Goal: Task Accomplishment & Management: Manage account settings

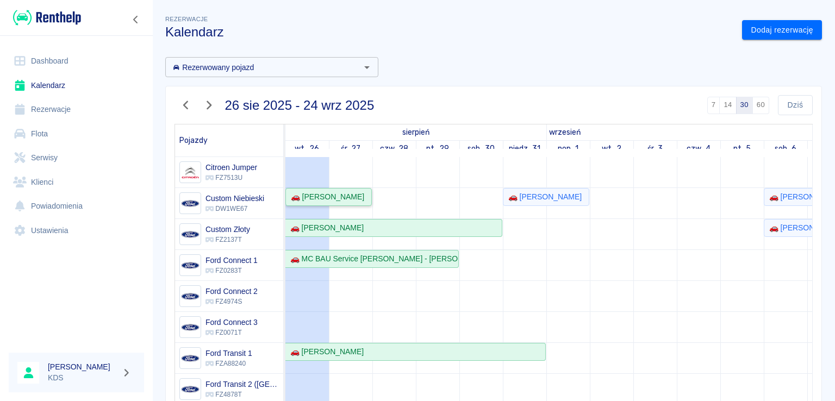
click at [346, 197] on div "🚗 [PERSON_NAME]" at bounding box center [329, 196] width 84 height 11
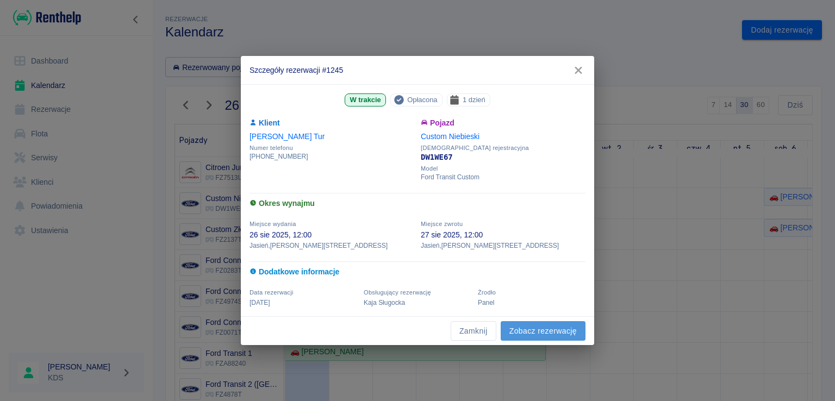
click at [527, 337] on link "Zobacz rezerwację" at bounding box center [543, 331] width 85 height 20
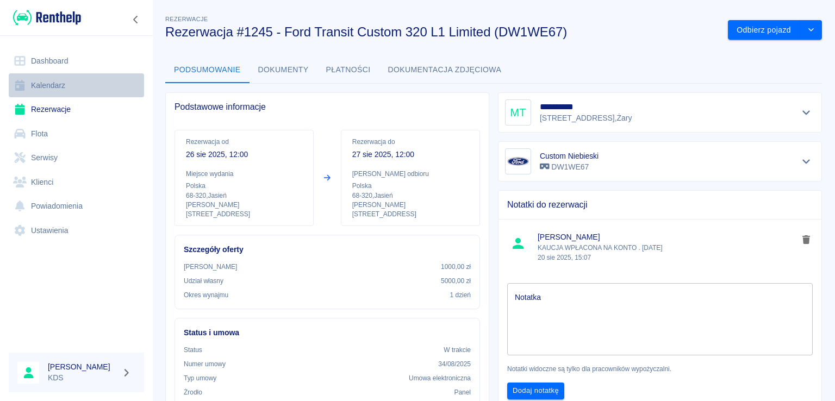
click at [59, 86] on link "Kalendarz" at bounding box center [76, 85] width 135 height 24
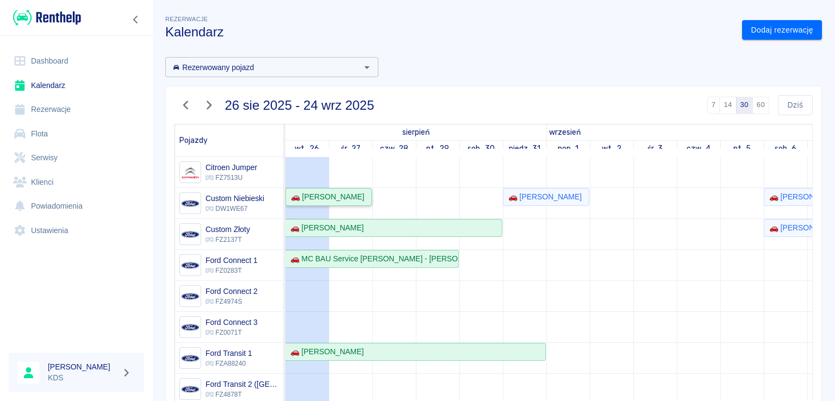
click at [357, 199] on div "🚗 [PERSON_NAME]" at bounding box center [329, 196] width 84 height 11
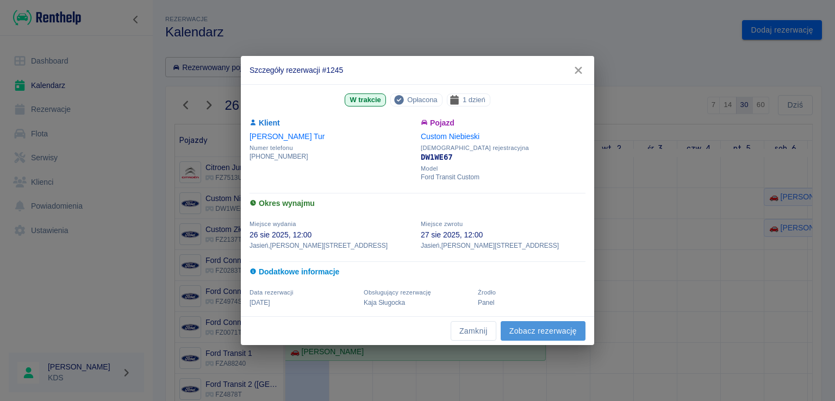
click at [532, 331] on link "Zobacz rezerwację" at bounding box center [543, 331] width 85 height 20
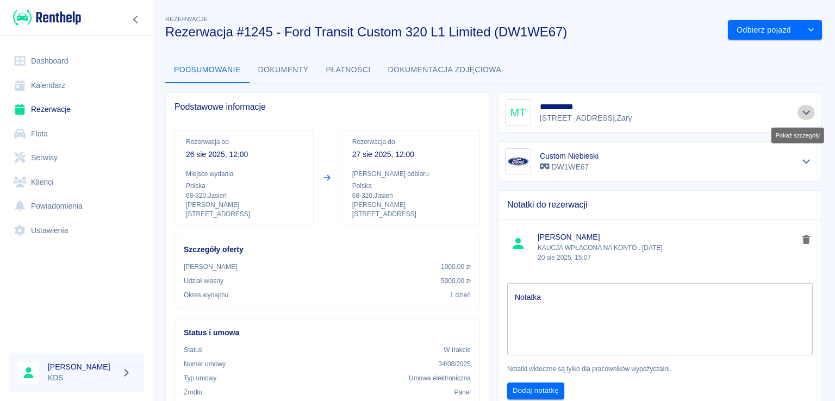
click at [801, 111] on icon "Pokaż szczegóły" at bounding box center [807, 113] width 13 height 10
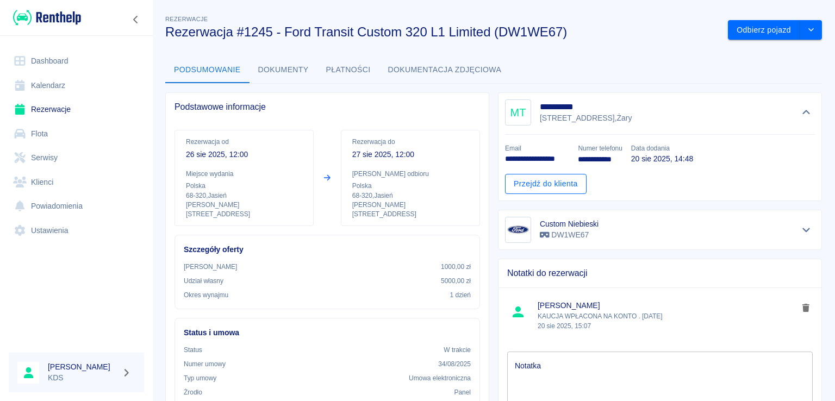
click at [563, 181] on link "Przejdź do klienta" at bounding box center [546, 184] width 82 height 20
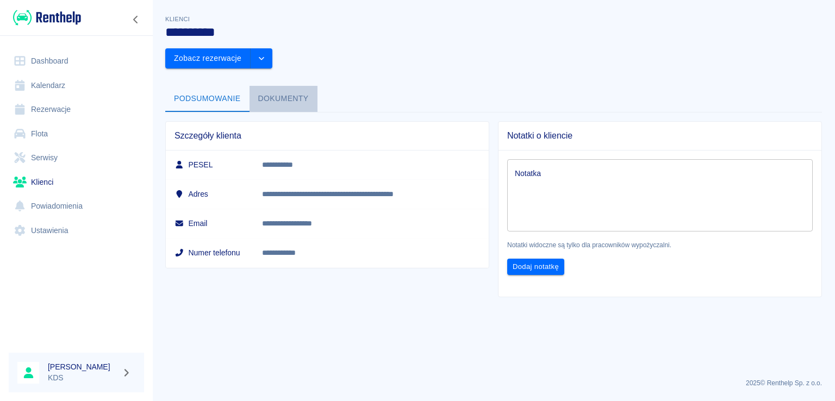
click at [284, 86] on button "Dokumenty" at bounding box center [284, 99] width 68 height 26
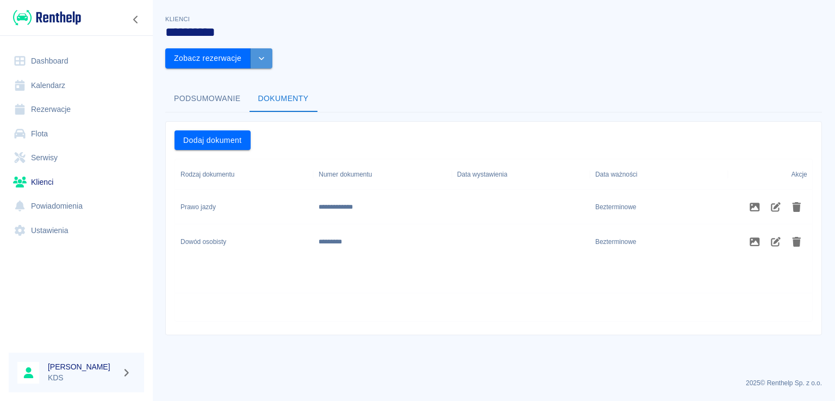
click at [272, 48] on button "drop-down" at bounding box center [262, 58] width 22 height 20
click at [753, 53] on li "Edytuj klienta" at bounding box center [769, 53] width 98 height 18
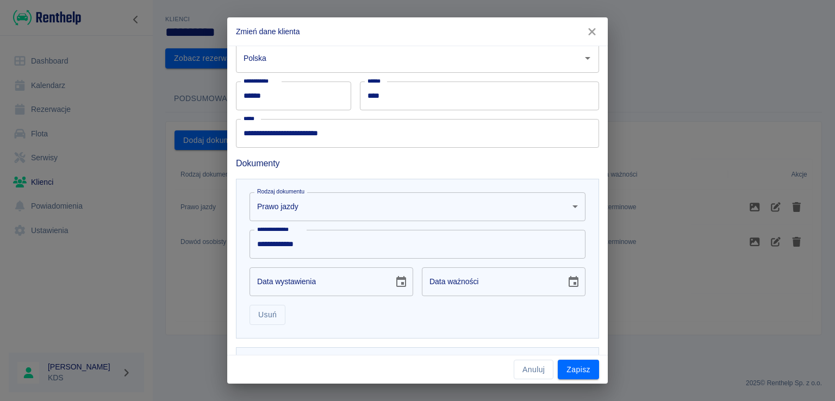
scroll to position [218, 0]
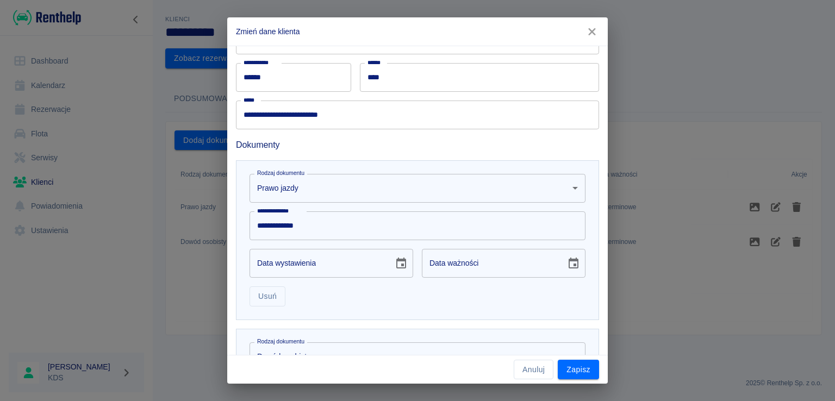
click at [261, 115] on input "**********" at bounding box center [417, 115] width 363 height 29
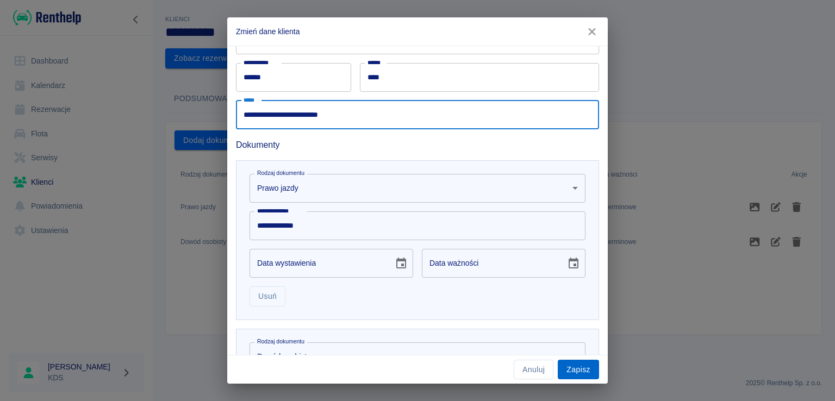
type input "**********"
click at [584, 363] on button "Zapisz" at bounding box center [578, 370] width 41 height 20
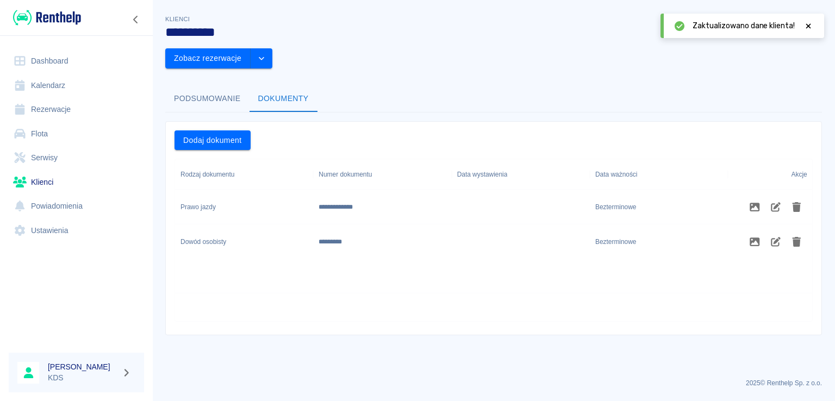
click at [61, 80] on link "Kalendarz" at bounding box center [76, 85] width 135 height 24
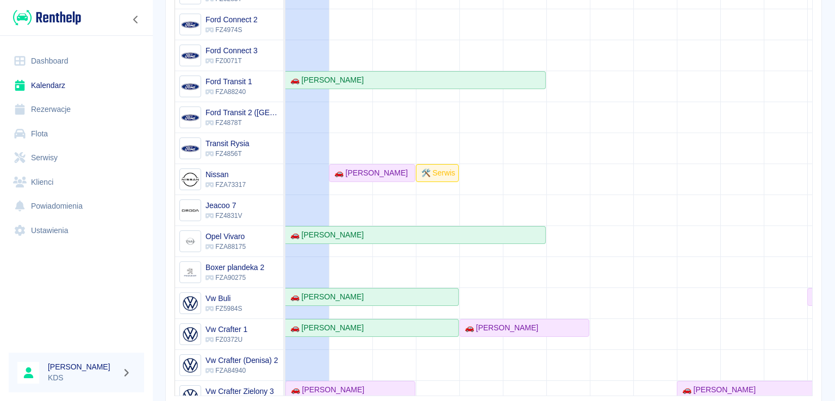
scroll to position [131, 0]
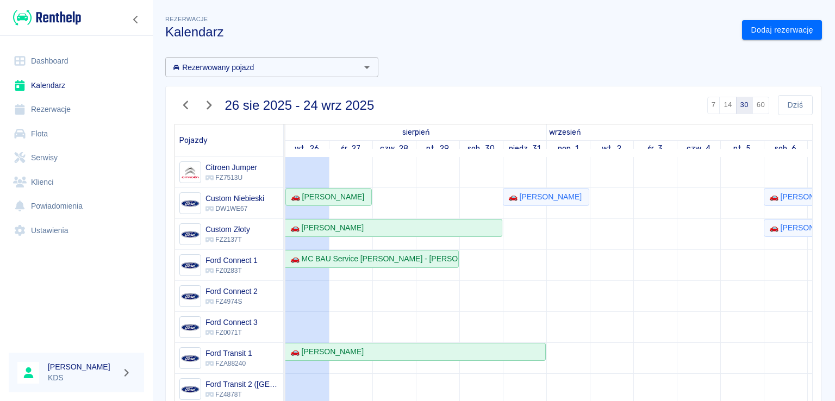
scroll to position [61, 0]
